Goal: Task Accomplishment & Management: Manage account settings

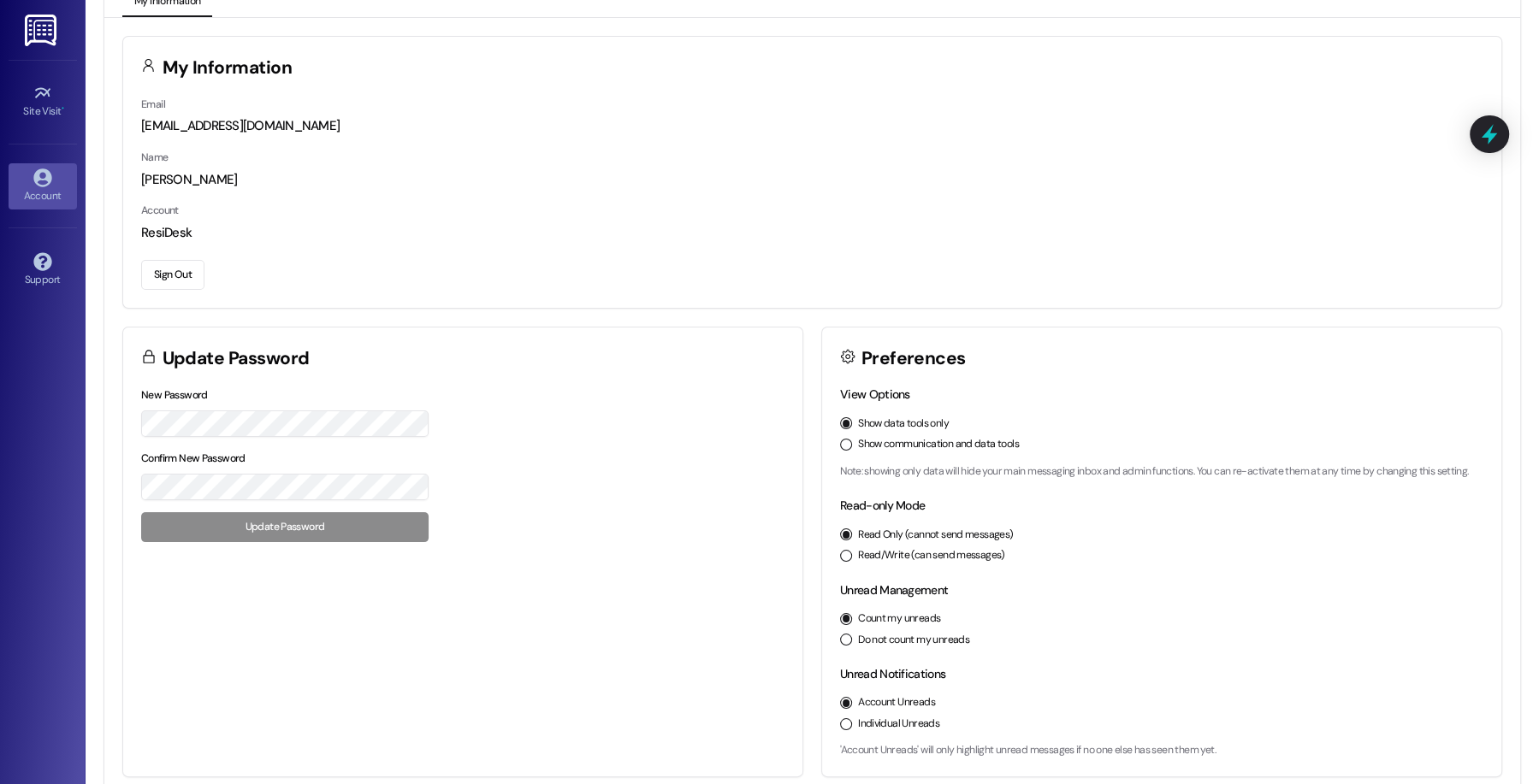
scroll to position [26, 0]
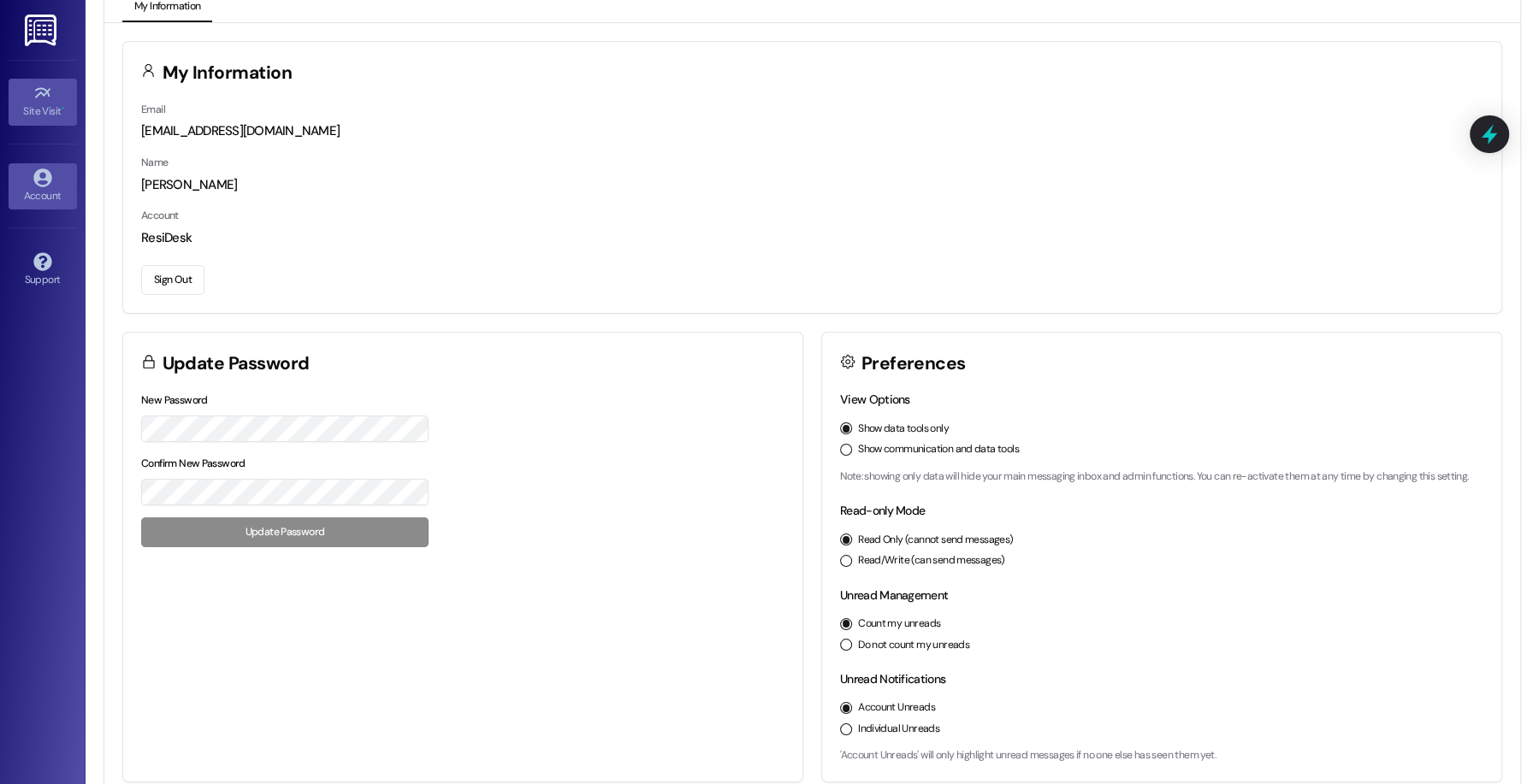
click at [57, 116] on div "Site Visit •" at bounding box center [42, 111] width 85 height 17
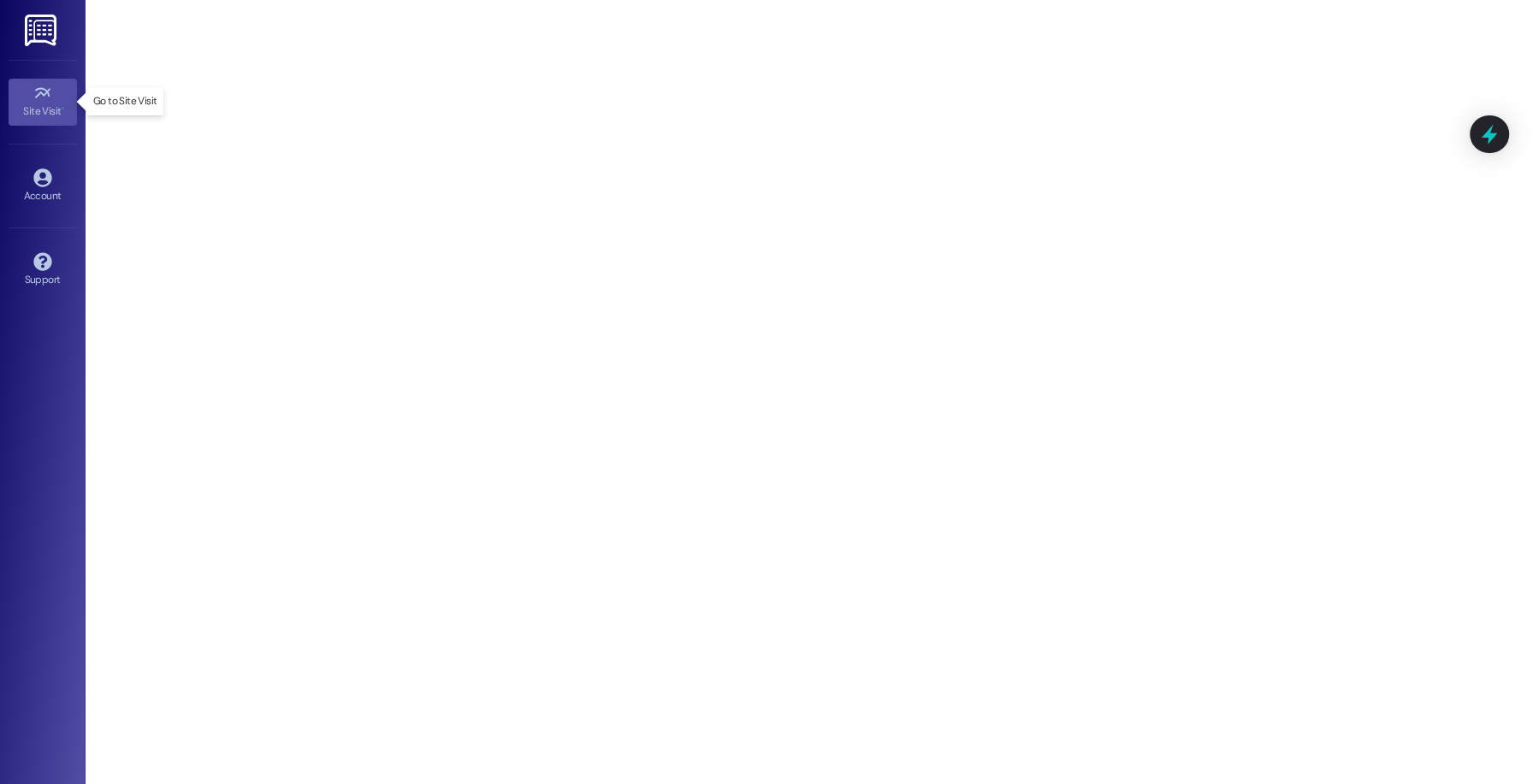
click at [43, 322] on div "Site Visit • Go to Site Visit Account Go to Account Support Go to Support" at bounding box center [42, 392] width 85 height 784
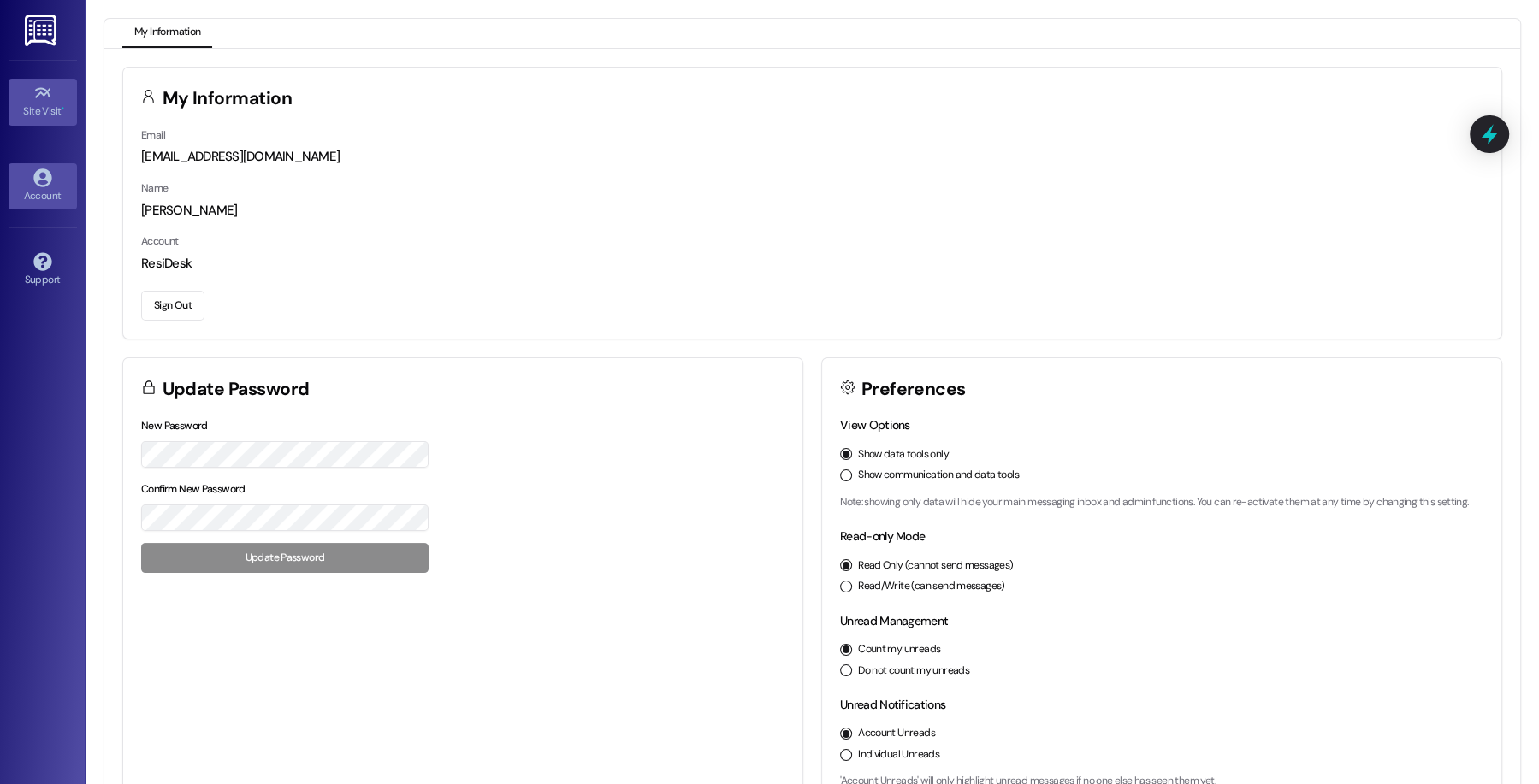
click at [45, 111] on div "Site Visit •" at bounding box center [42, 111] width 85 height 17
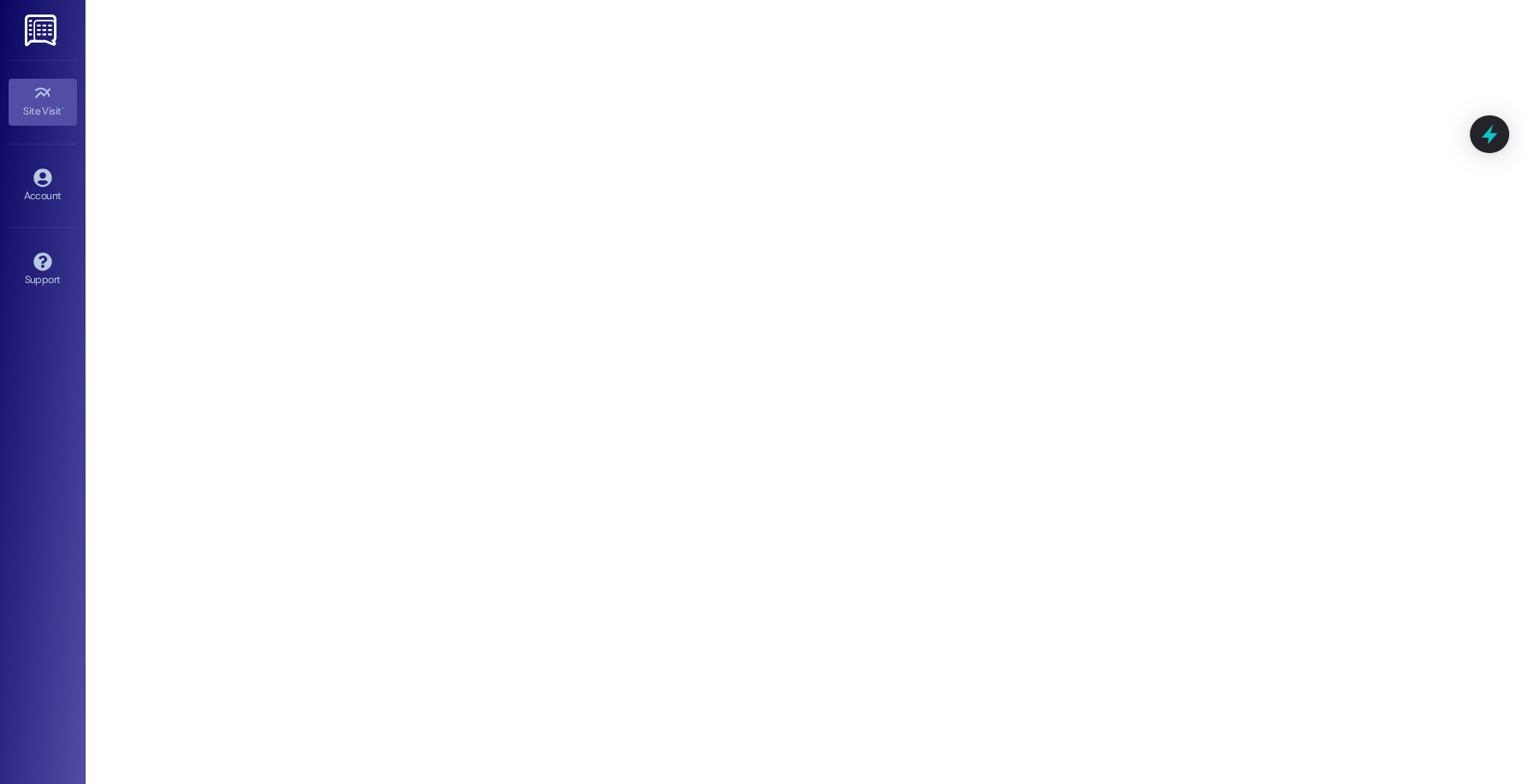
click at [51, 47] on link at bounding box center [42, 29] width 55 height 60
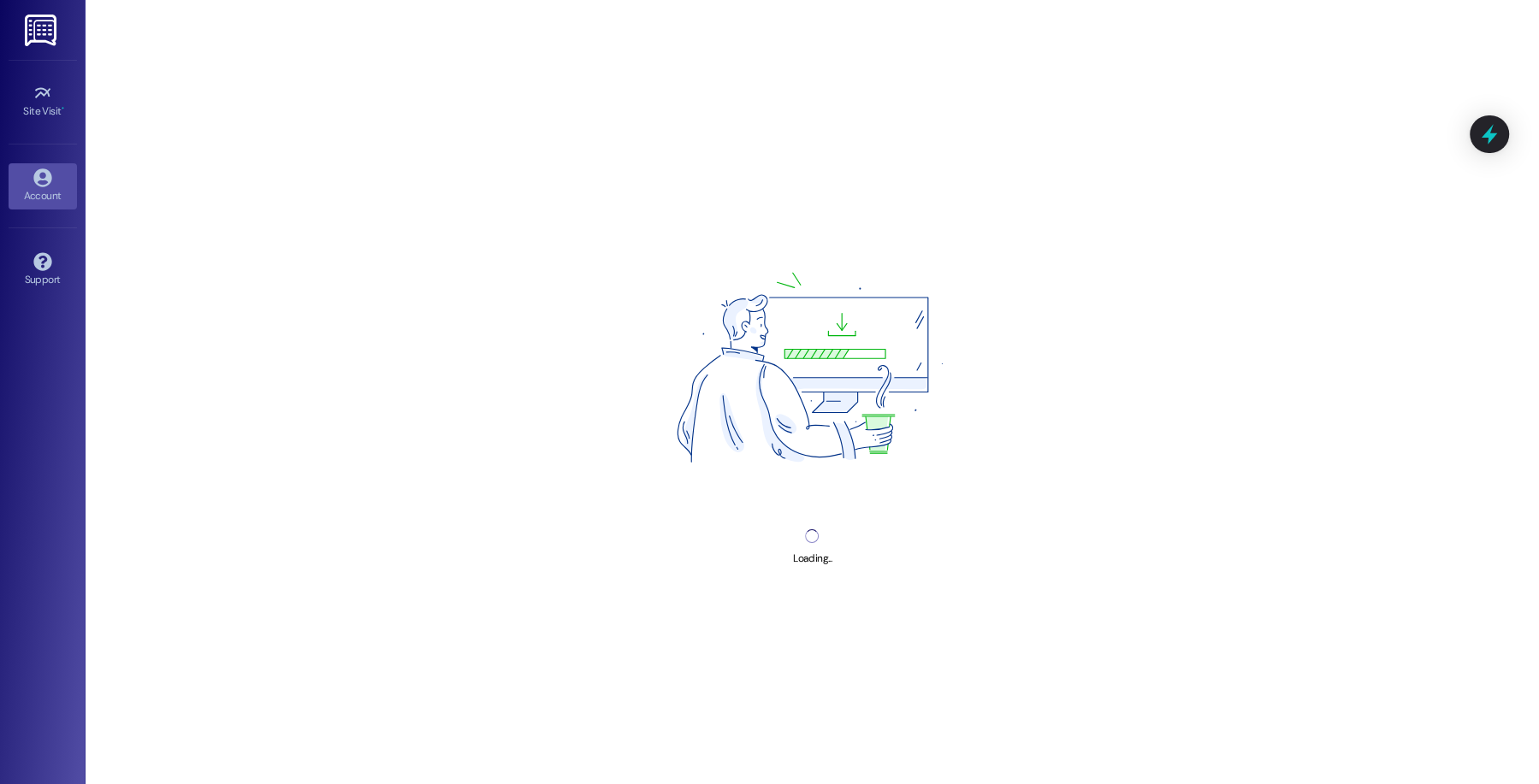
click at [39, 199] on div "Account" at bounding box center [42, 195] width 85 height 17
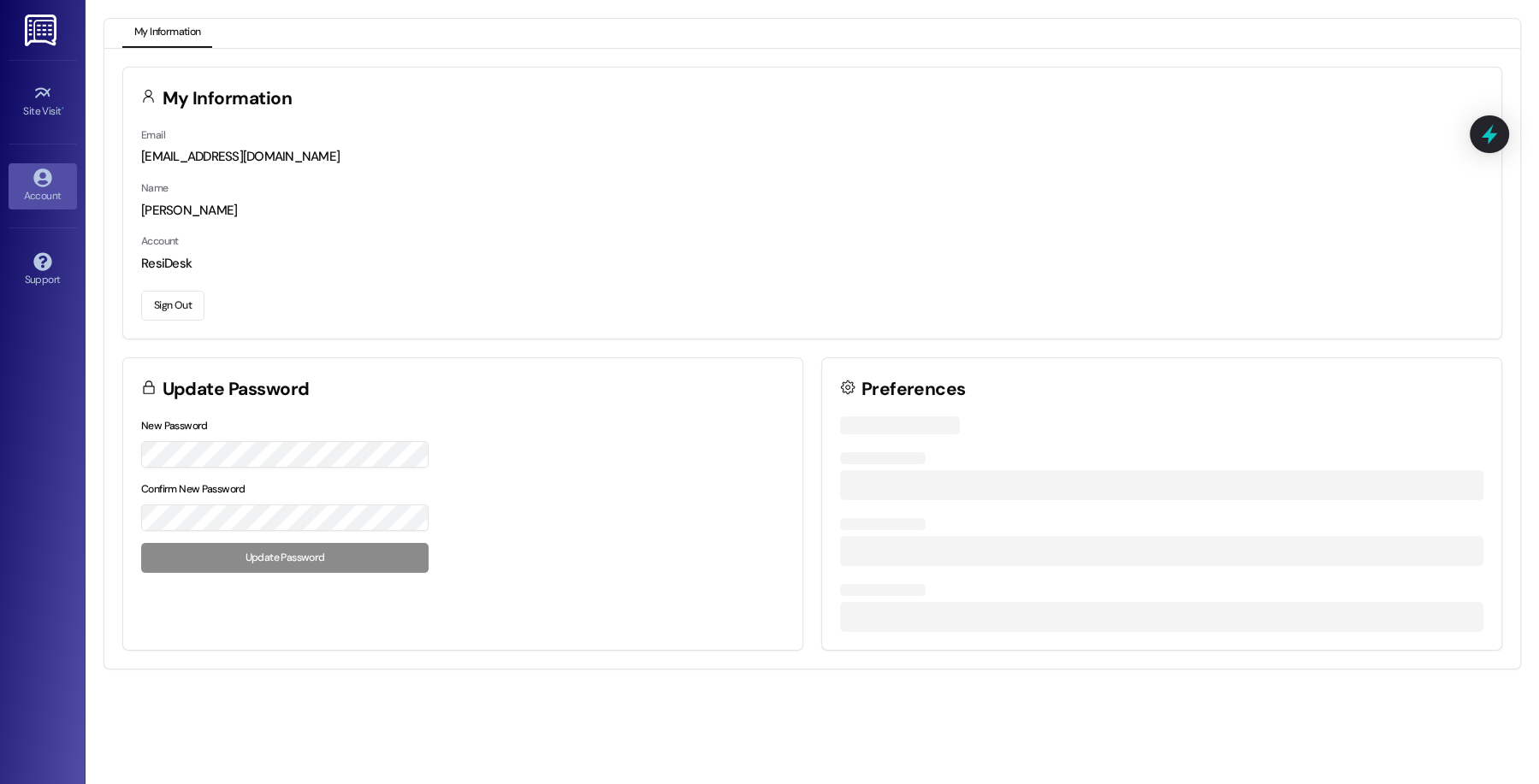
click at [181, 302] on button "Sign Out" at bounding box center [173, 305] width 63 height 30
